Goal: Check status: Check status

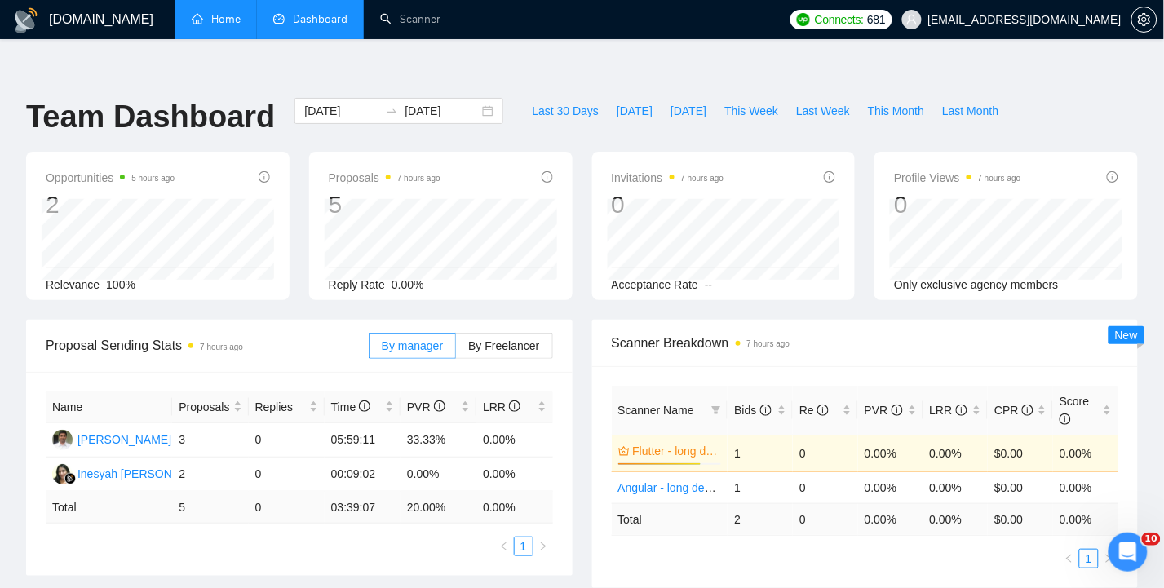
click at [229, 23] on link "Home" at bounding box center [216, 19] width 49 height 14
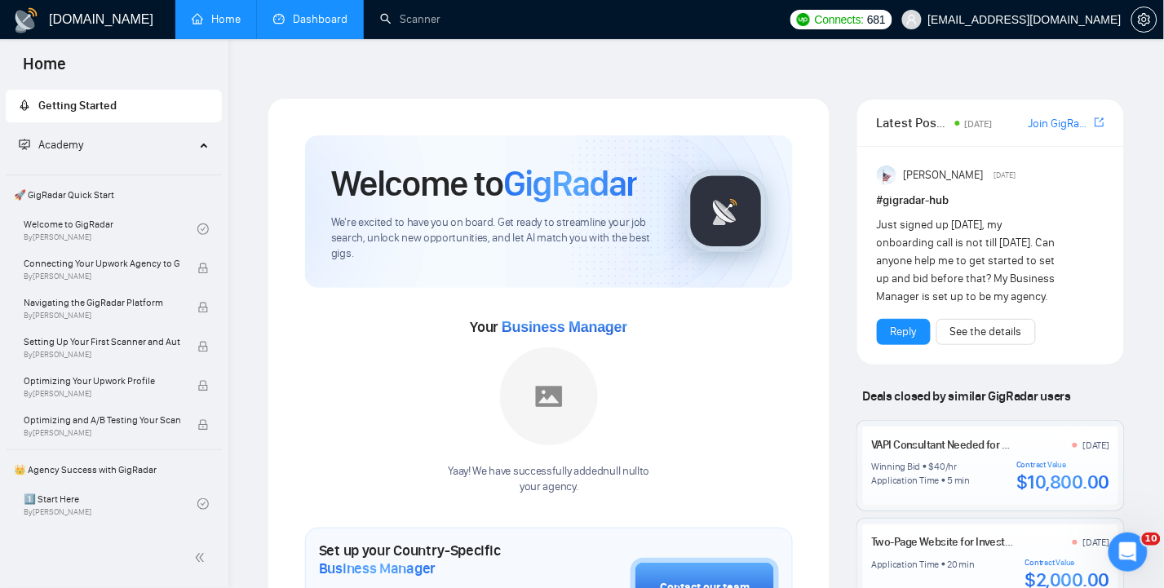
click at [331, 23] on link "Dashboard" at bounding box center [310, 19] width 74 height 14
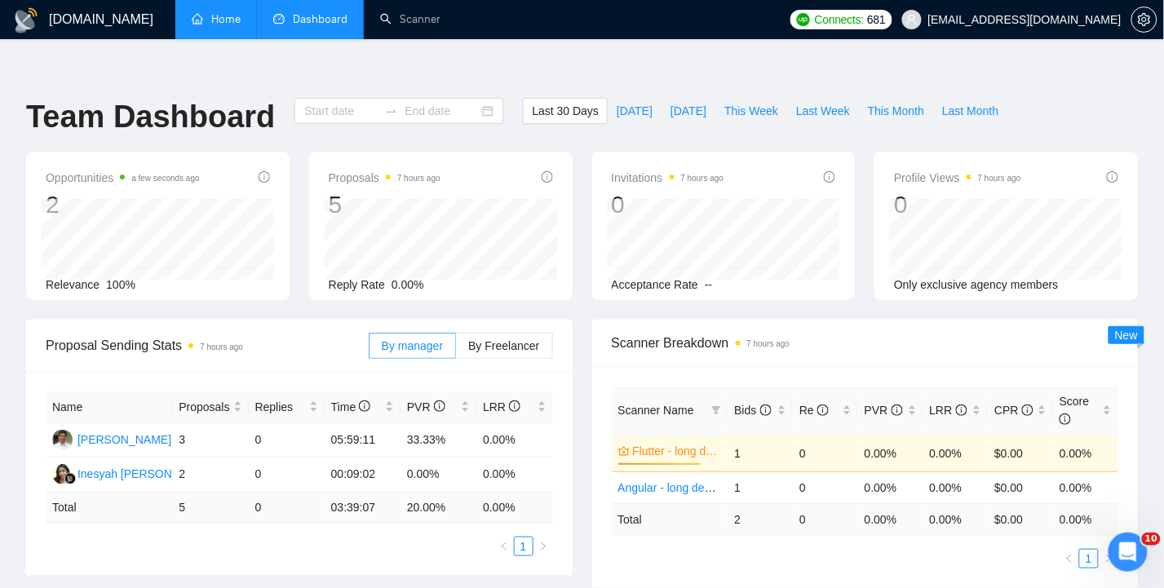
type input "[DATE]"
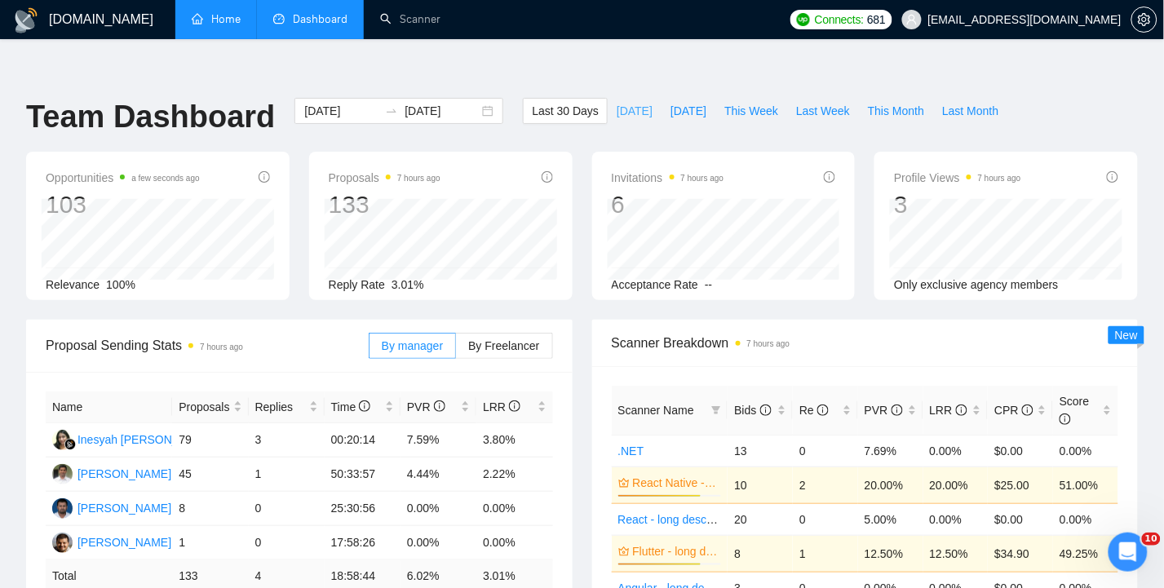
click at [634, 102] on span "[DATE]" at bounding box center [635, 111] width 36 height 18
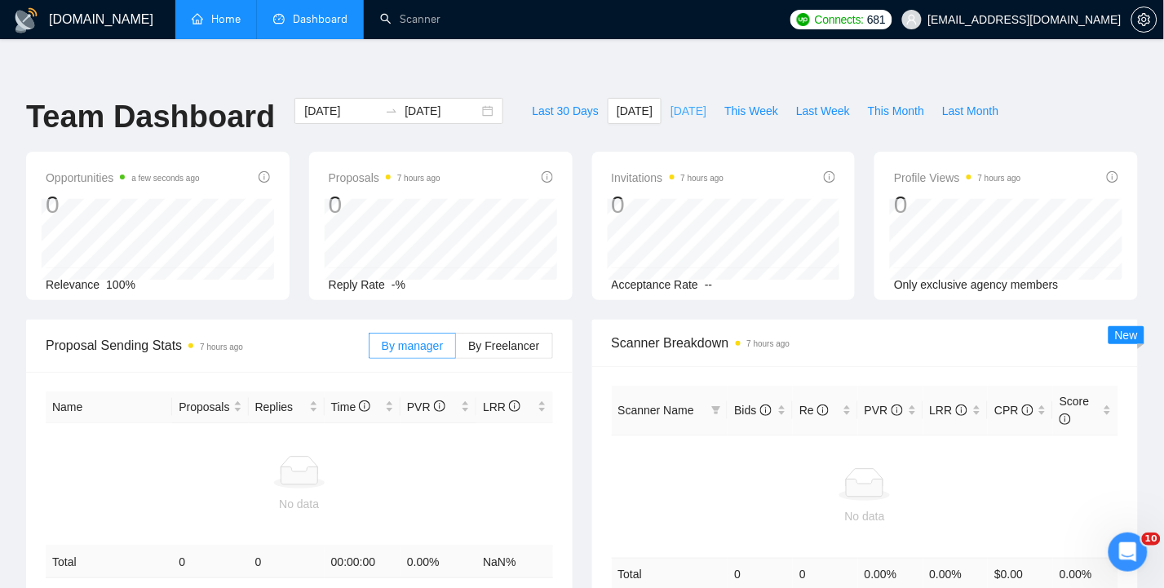
click at [692, 102] on span "[DATE]" at bounding box center [688, 111] width 36 height 18
type input "[DATE]"
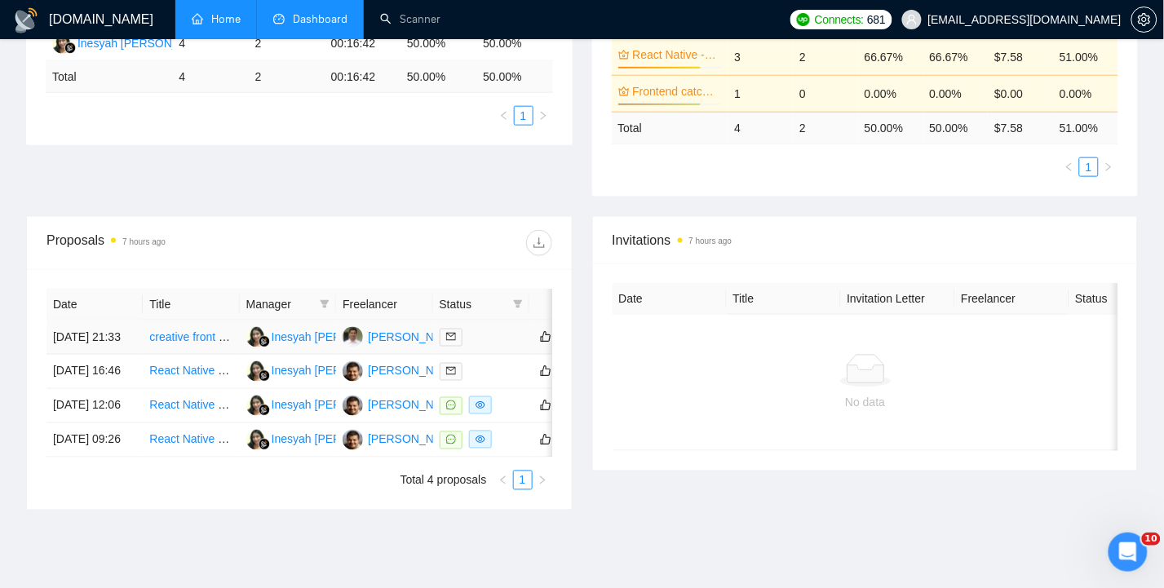
scroll to position [435, 0]
